Goal: Use online tool/utility: Use online tool/utility

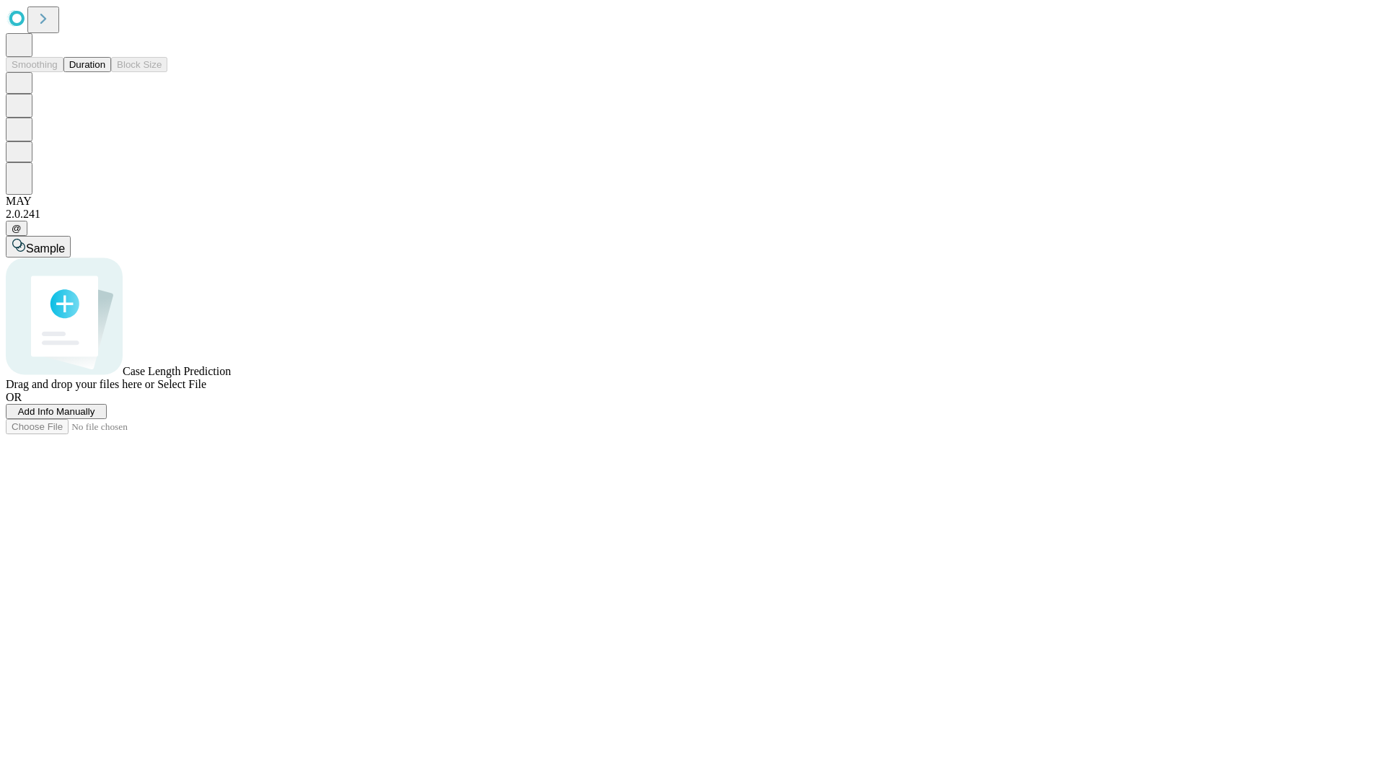
click at [105, 72] on button "Duration" at bounding box center [87, 64] width 48 height 15
click at [65, 242] on span "Sample" at bounding box center [45, 248] width 39 height 12
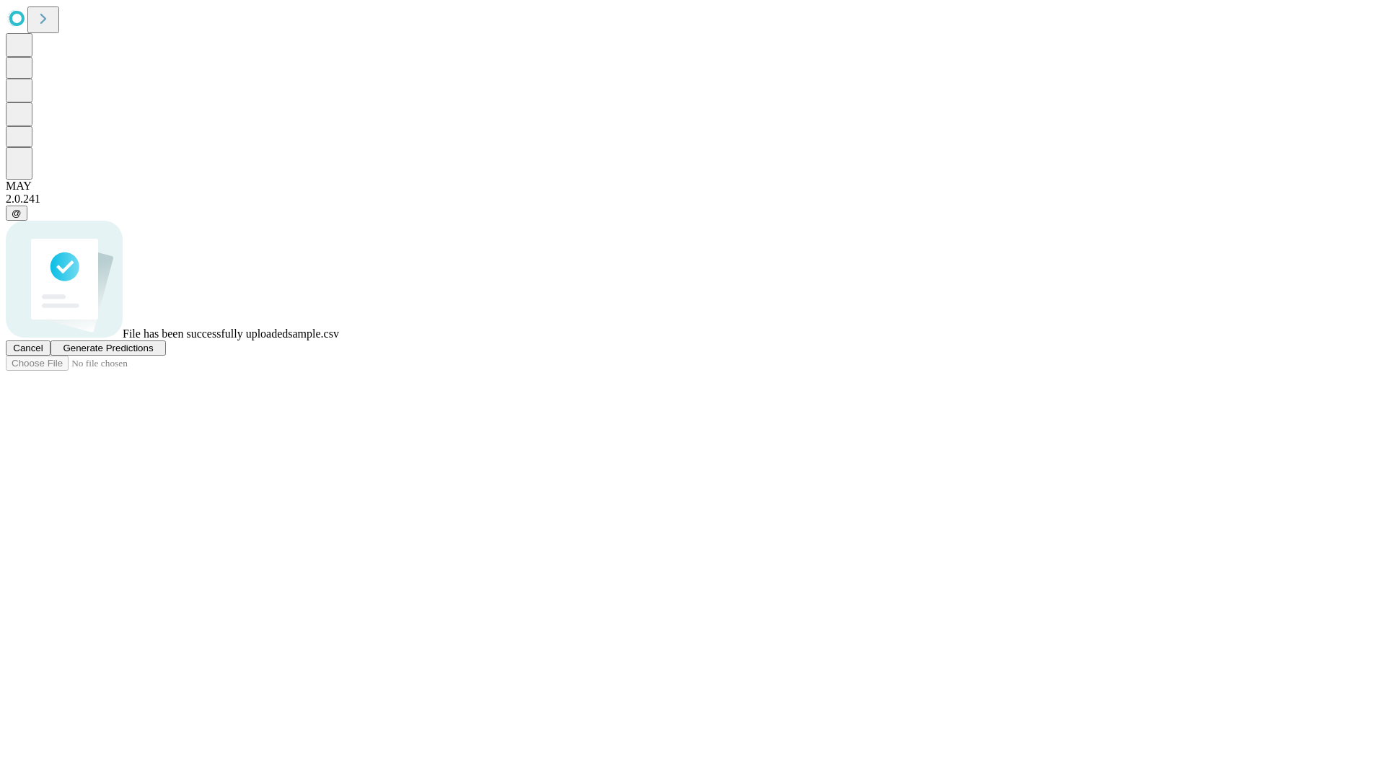
click at [153, 353] on span "Generate Predictions" at bounding box center [108, 348] width 90 height 11
